Goal: Task Accomplishment & Management: Manage account settings

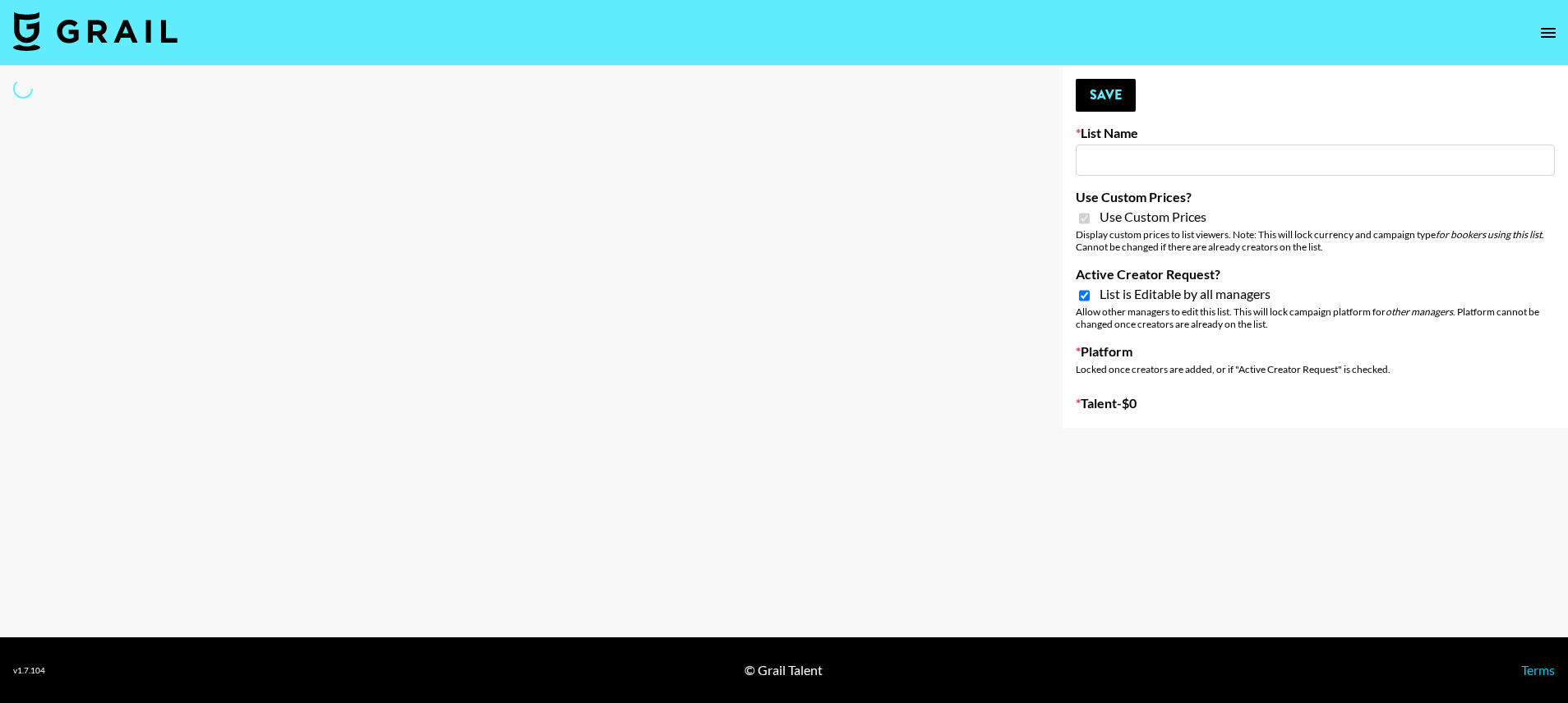
select select "Brand"
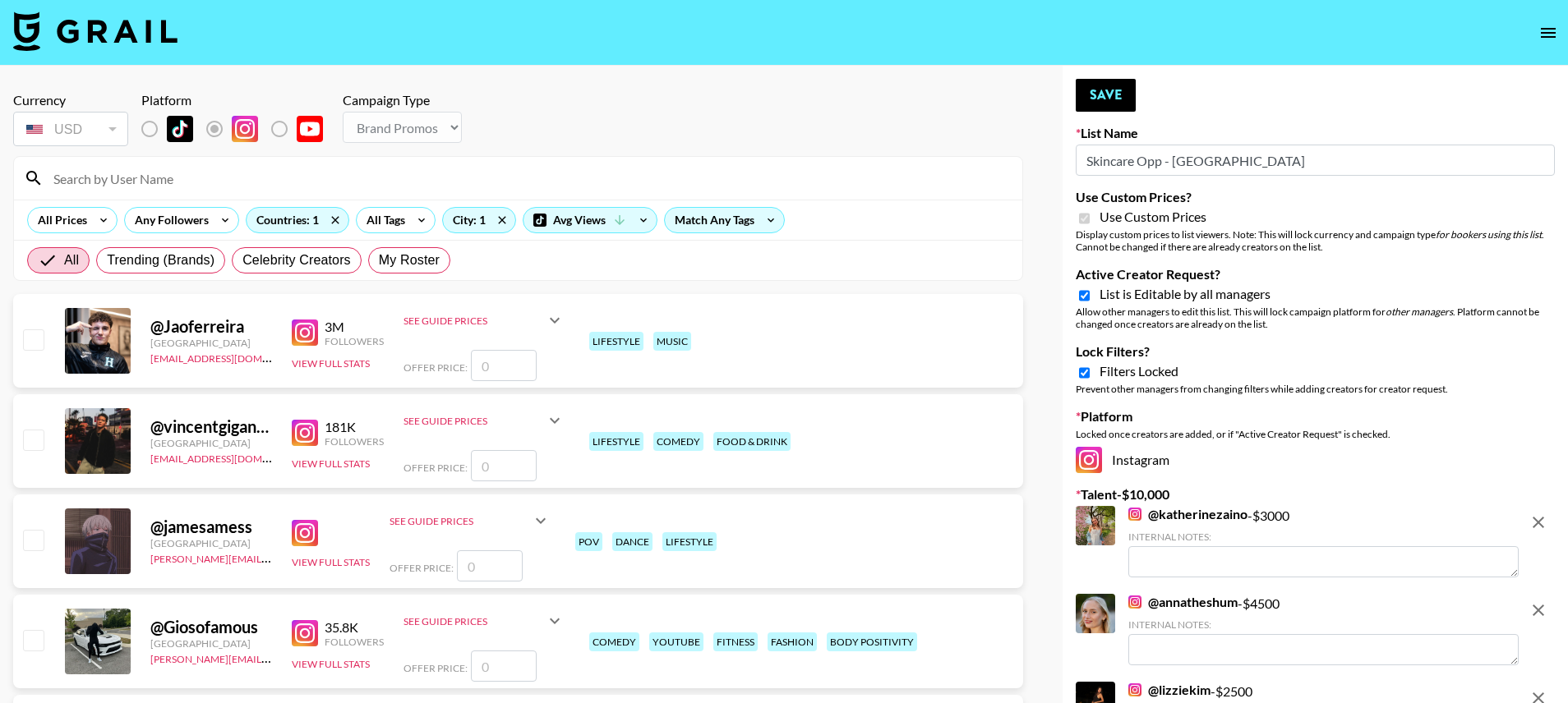
type input "Skincare Opp - NYC"
checkbox input "true"
click at [1548, 33] on icon "open drawer" at bounding box center [1548, 32] width 20 height 20
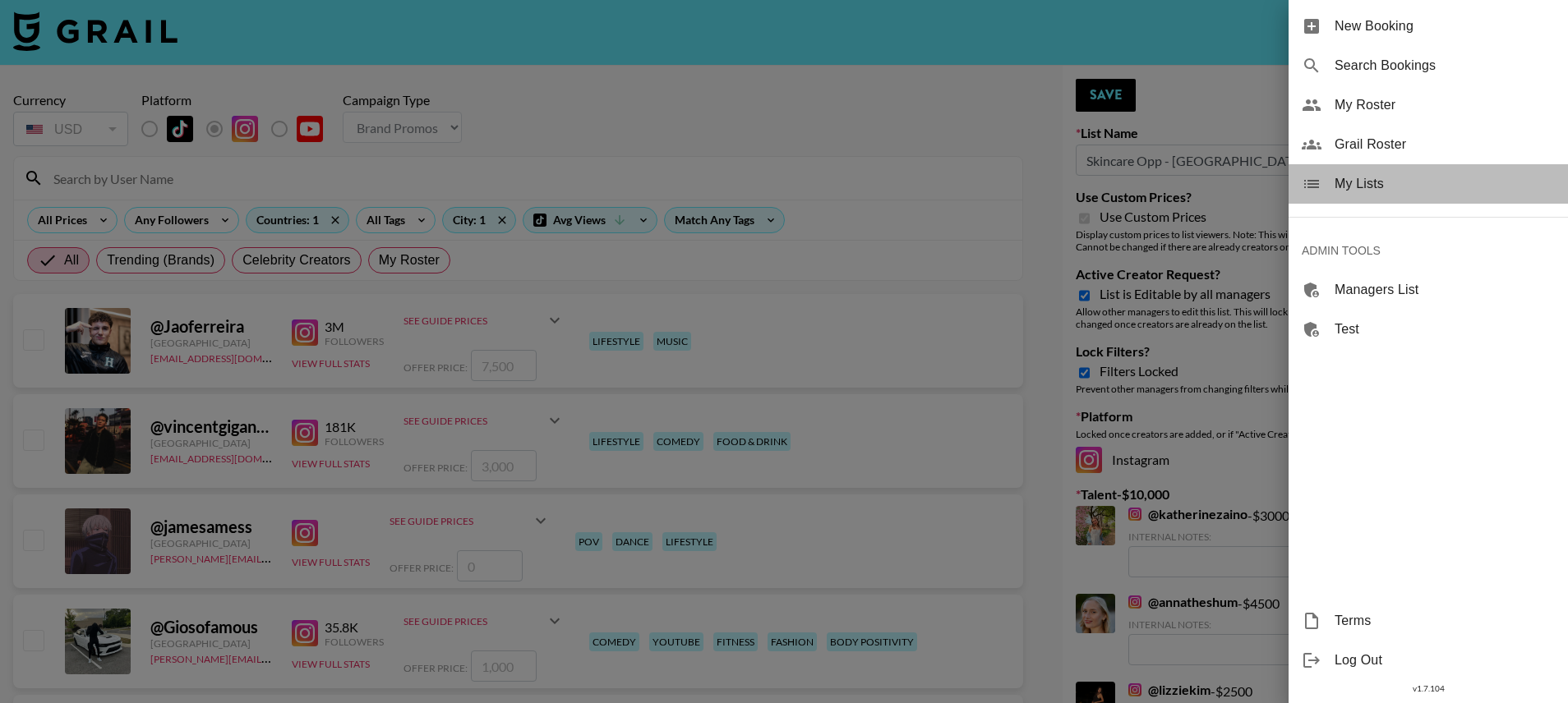
click at [1356, 186] on span "My Lists" at bounding box center [1444, 184] width 221 height 20
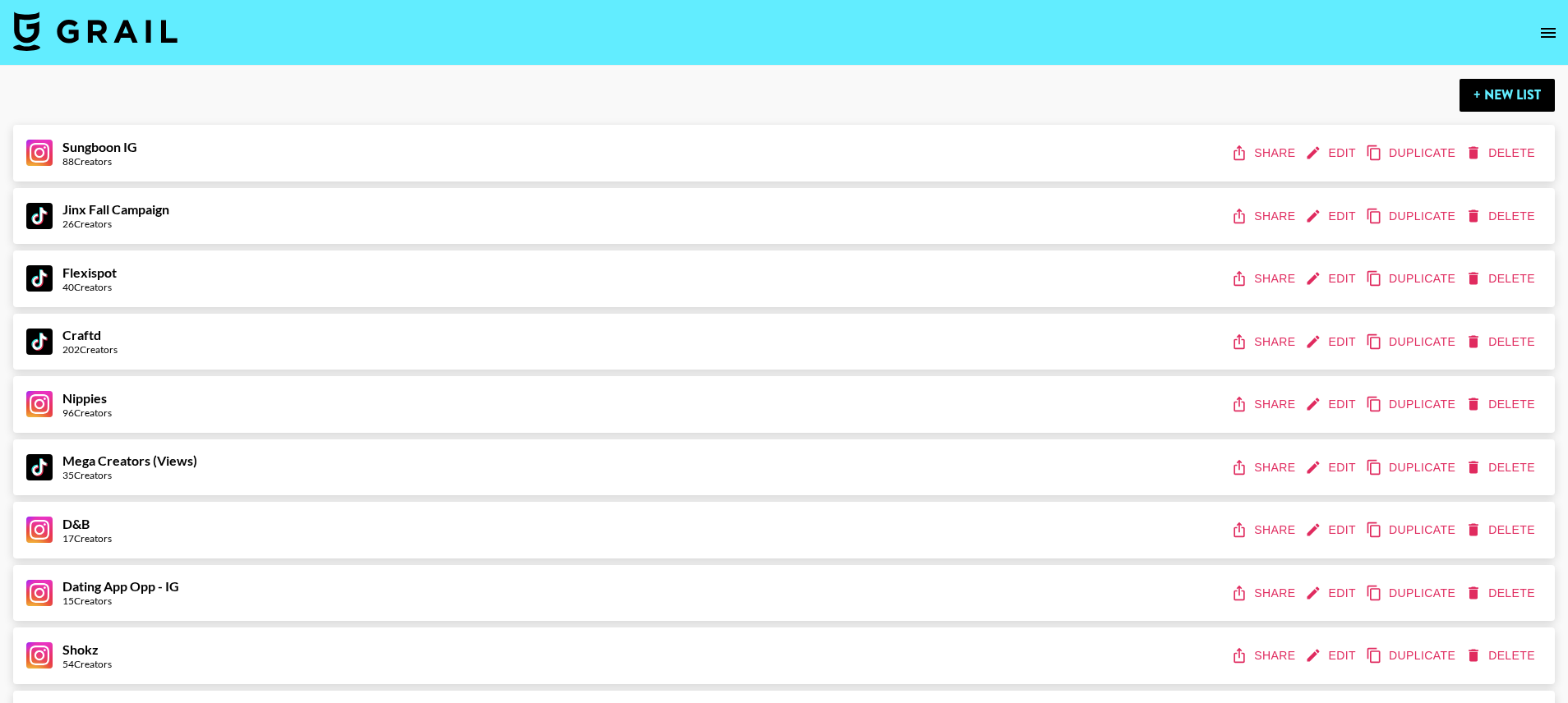
click at [1258, 150] on button "Share" at bounding box center [1264, 153] width 74 height 30
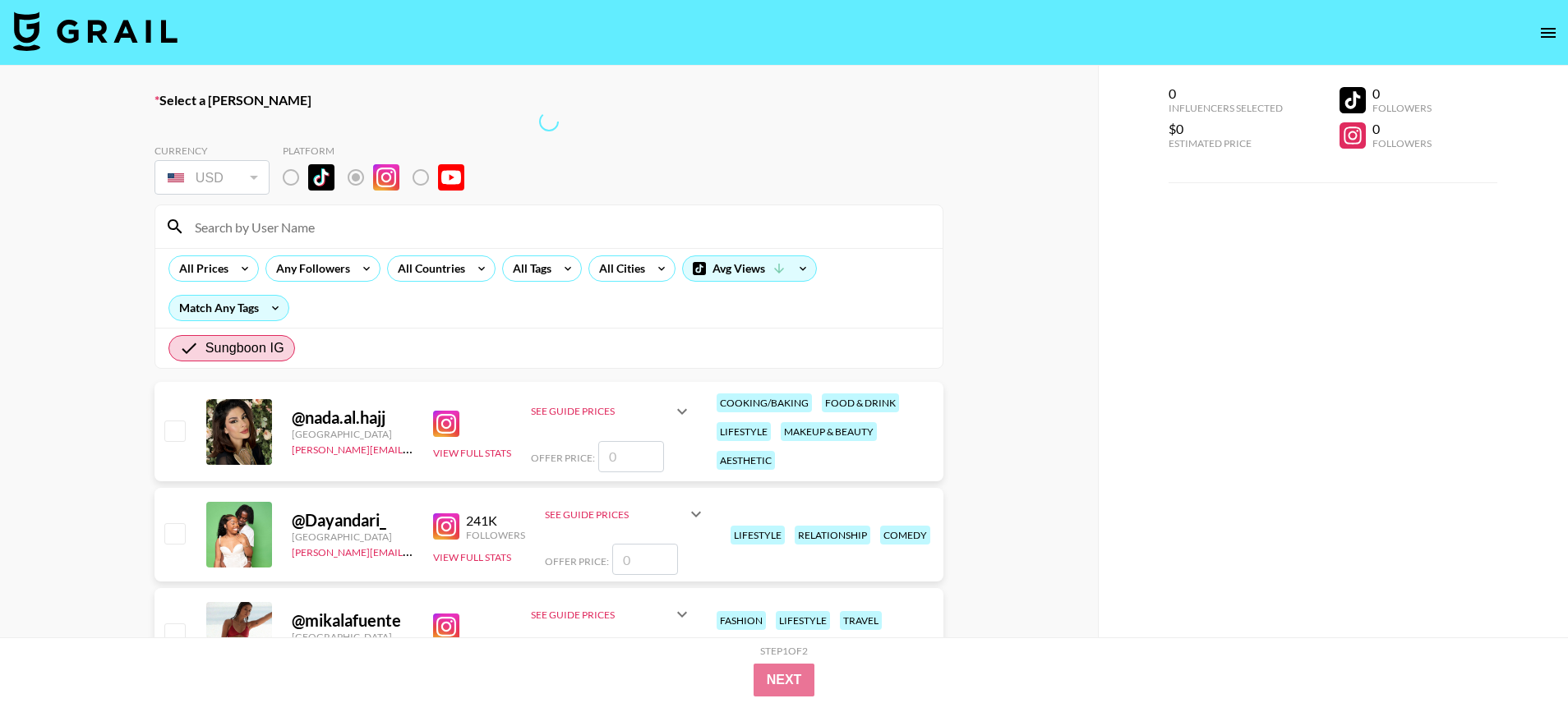
radio input "true"
